Goal: Transaction & Acquisition: Purchase product/service

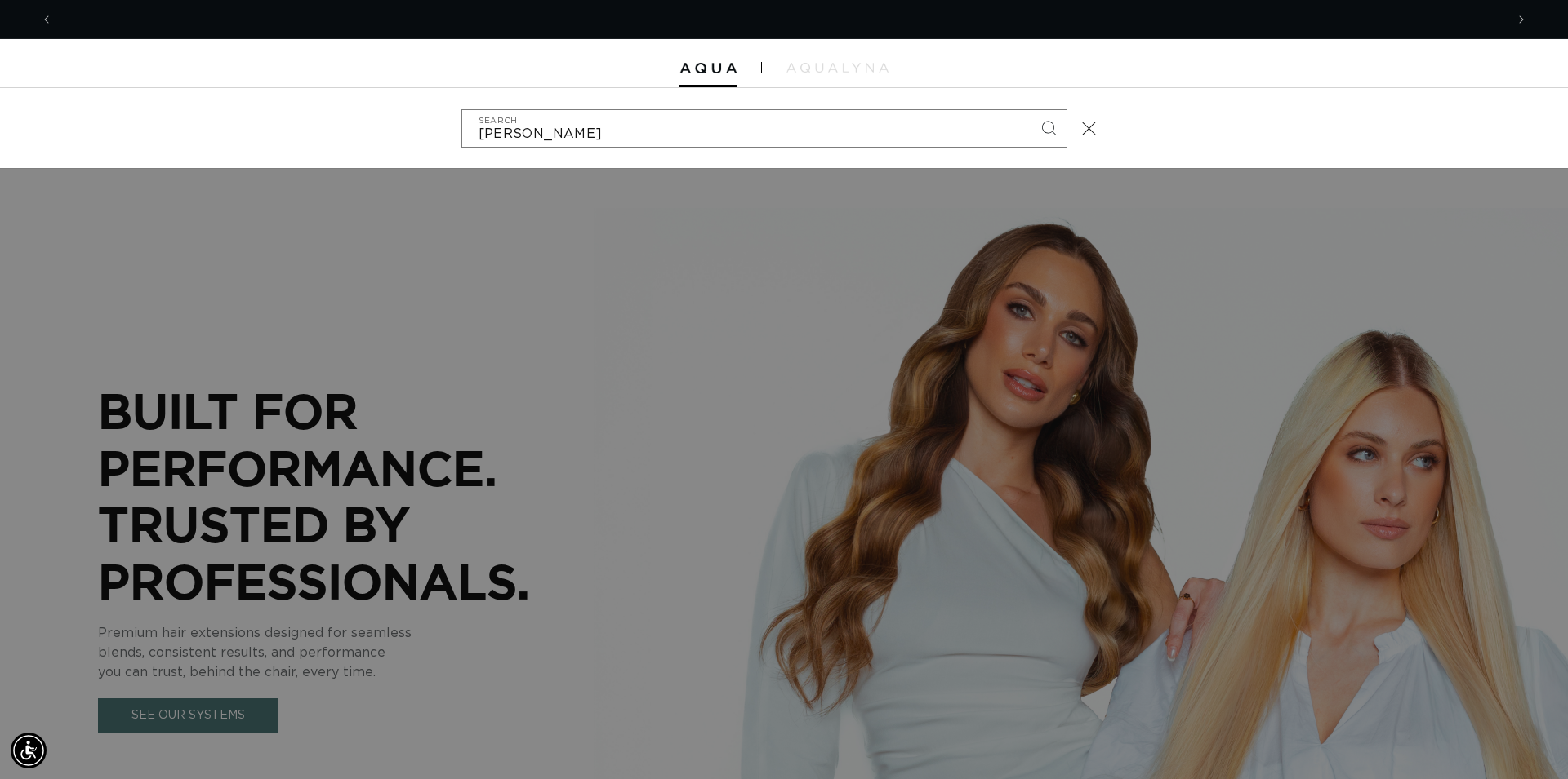
scroll to position [0, 1451]
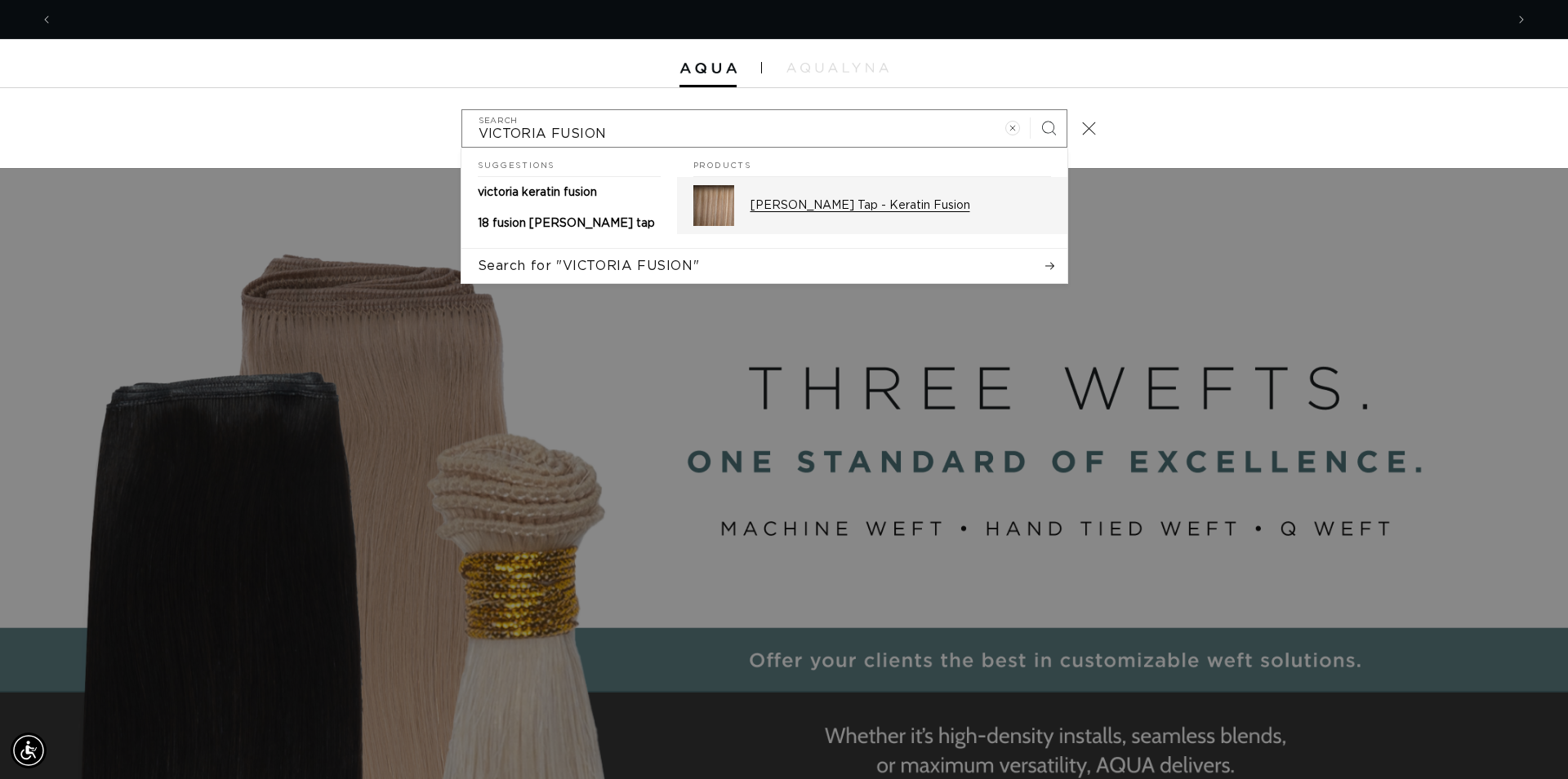
type input "VICTORIA FUSION"
click at [890, 206] on p "Victoria Root Tap - Keratin Fusion" at bounding box center [901, 206] width 300 height 15
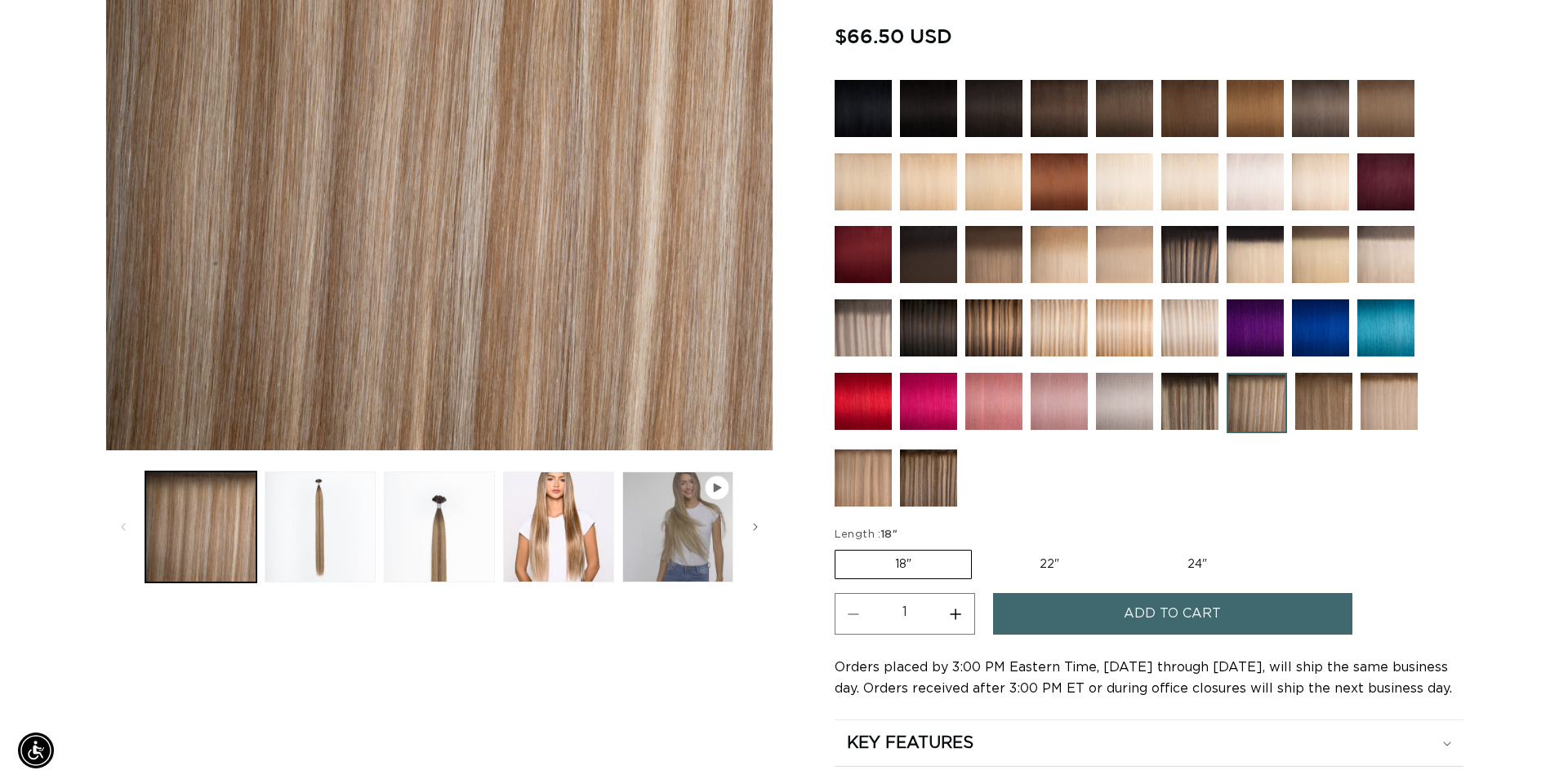
scroll to position [0, 1437]
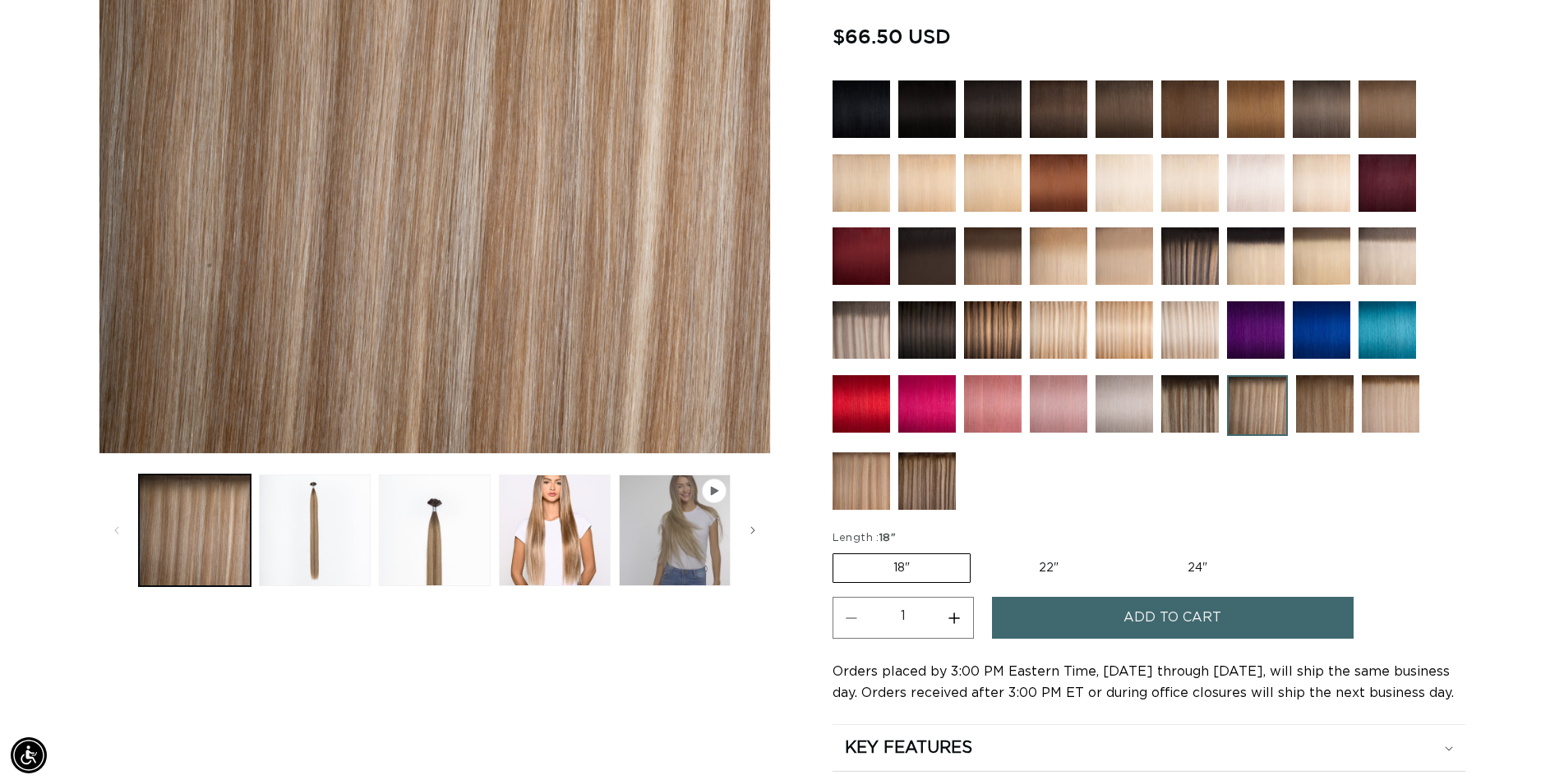
click at [955, 614] on button "Increase quantity for Victoria Root Tap - Keratin Fusion" at bounding box center [954, 618] width 37 height 42
type input "2"
click at [1154, 611] on span "Add to cart" at bounding box center [1172, 618] width 98 height 42
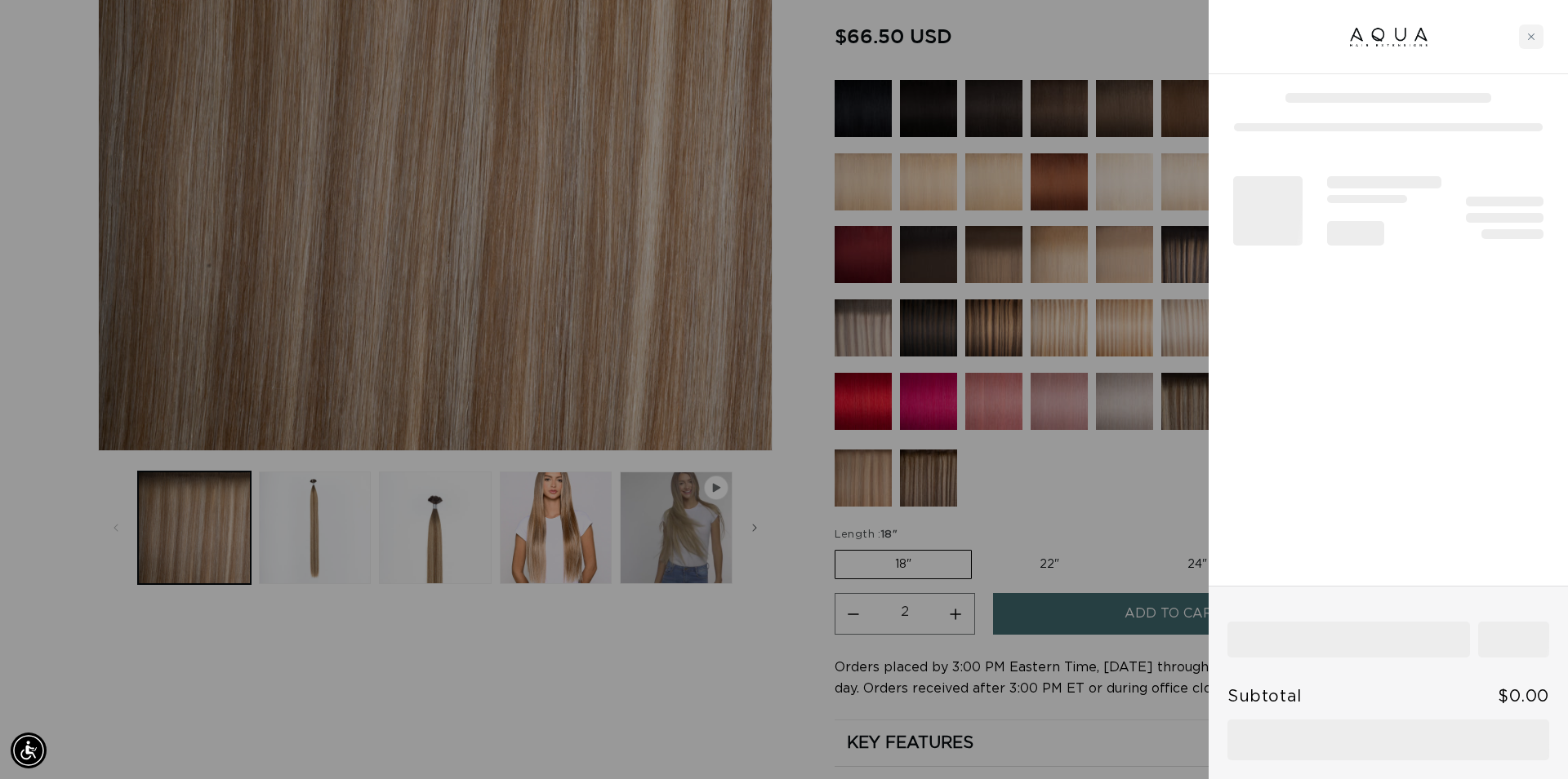
scroll to position [0, 2903]
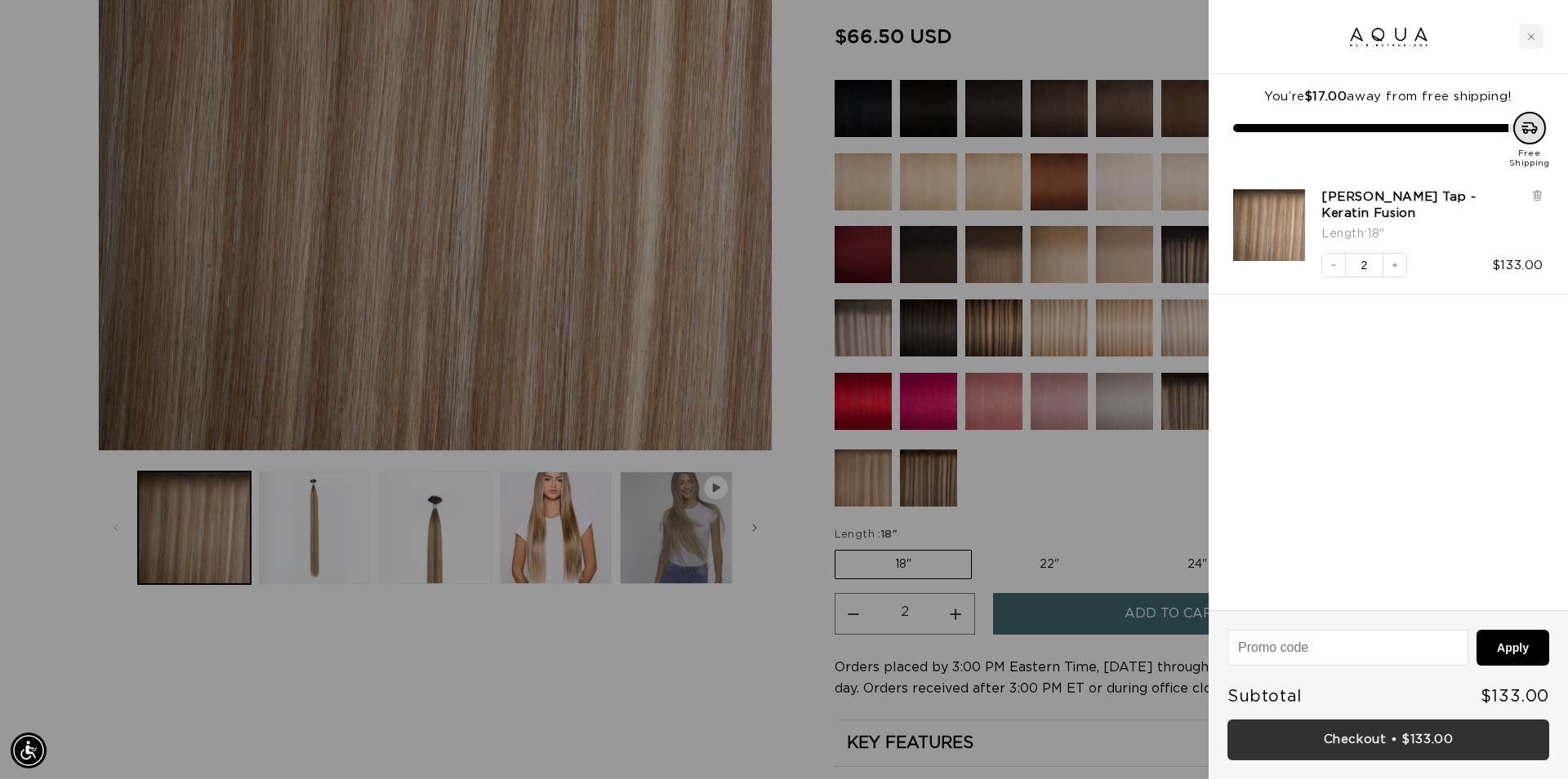
click at [1370, 731] on link "Checkout • $133.00" at bounding box center [1387, 740] width 322 height 42
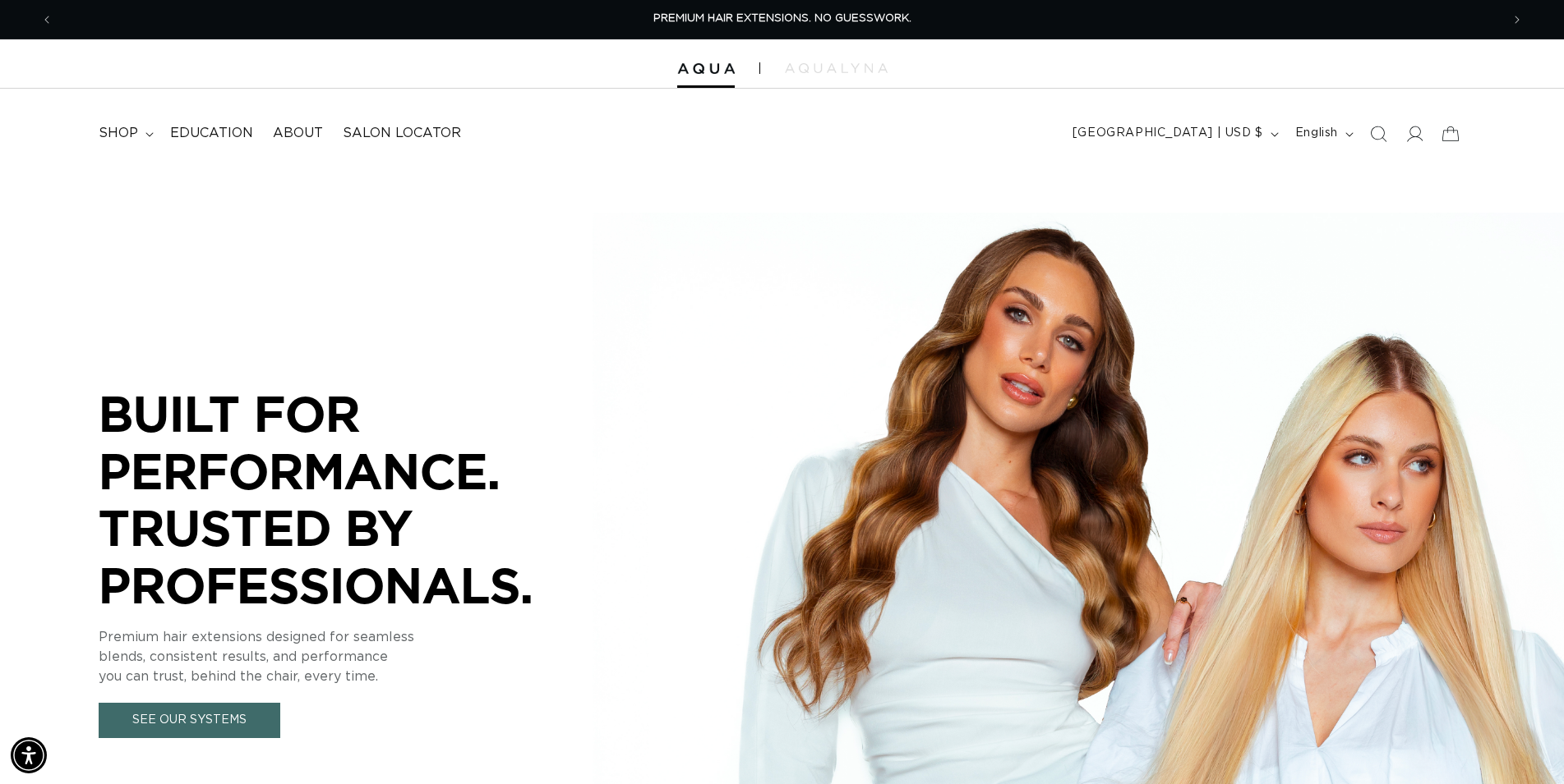
scroll to position [0, 2894]
